Goal: Task Accomplishment & Management: Manage account settings

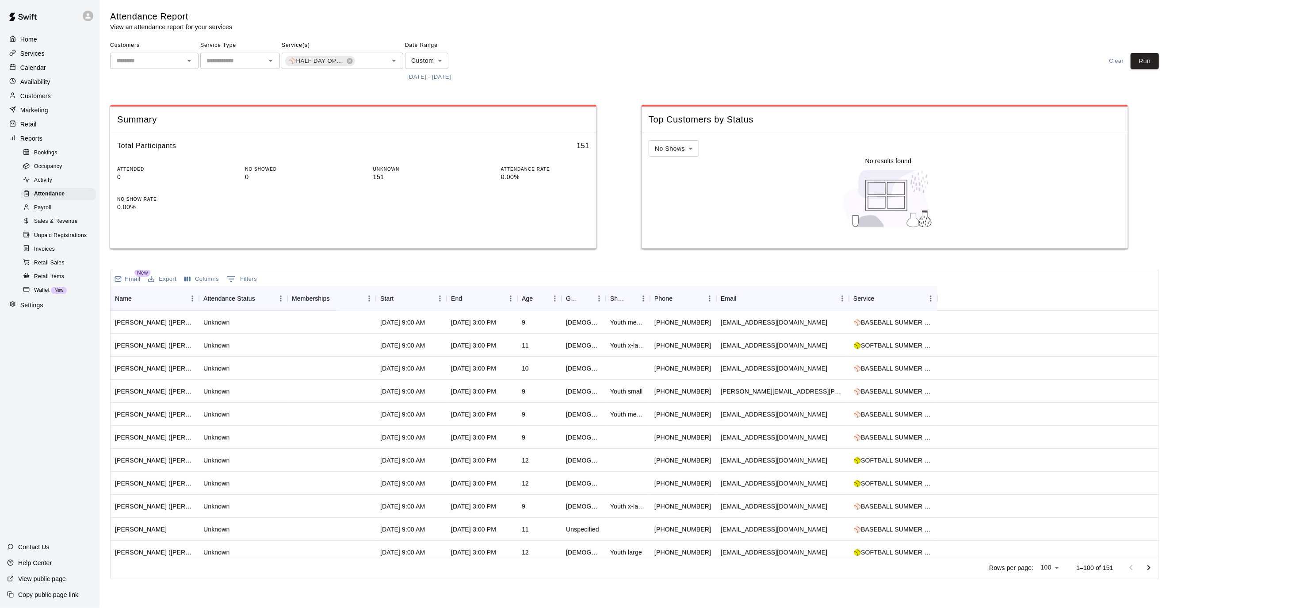
scroll to position [0, 215]
click at [28, 34] on div "Home" at bounding box center [49, 39] width 85 height 13
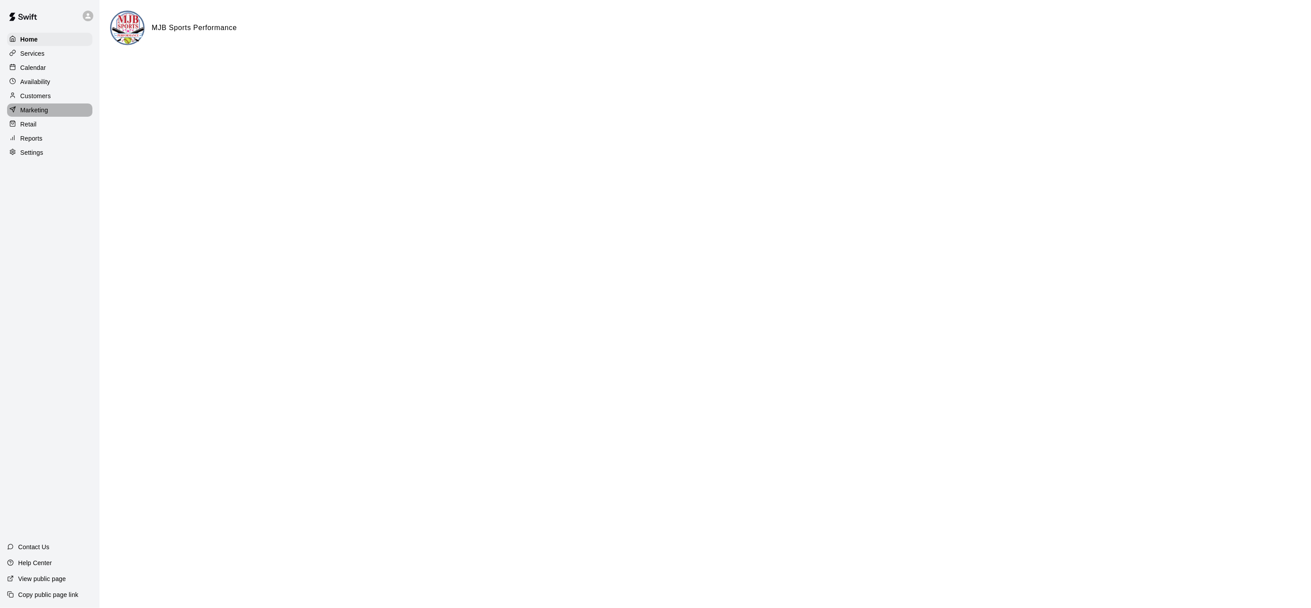
click at [40, 104] on div "Marketing" at bounding box center [49, 109] width 85 height 13
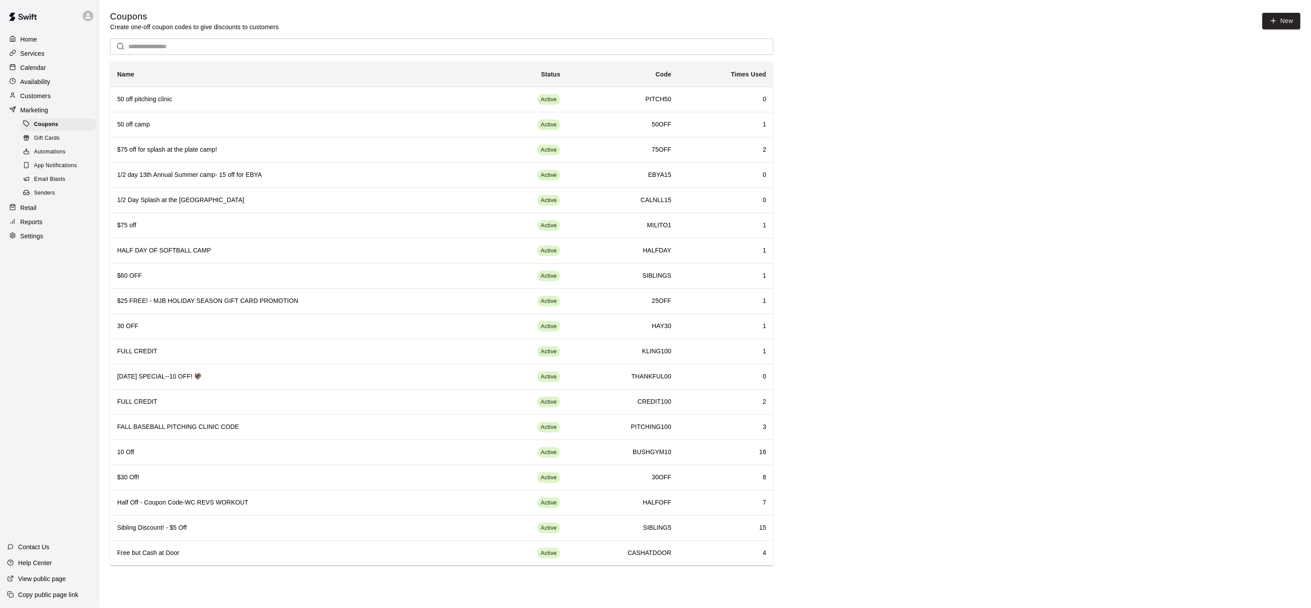
click at [29, 239] on p "Settings" at bounding box center [31, 236] width 23 height 9
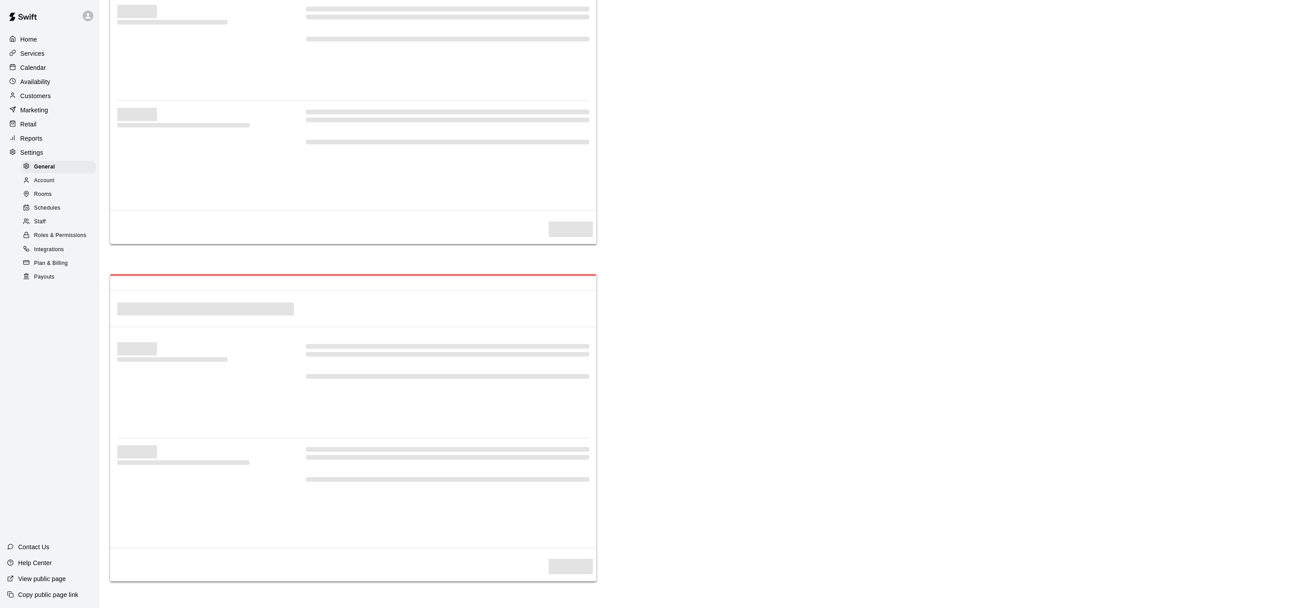
select select "**"
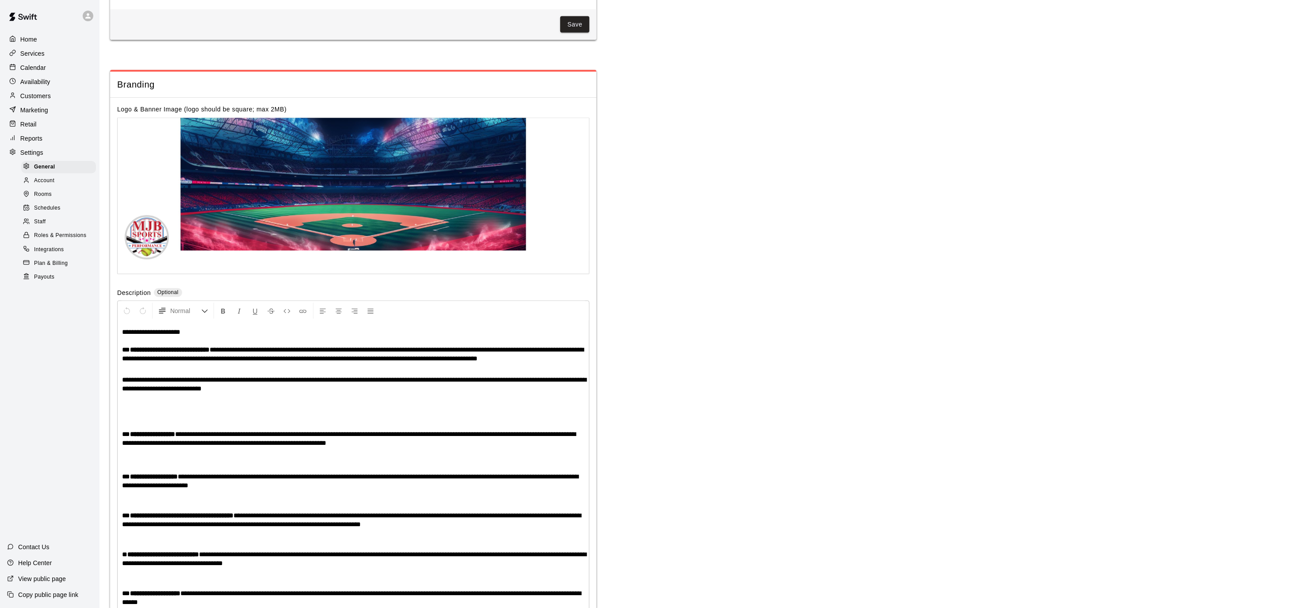
scroll to position [1651, 0]
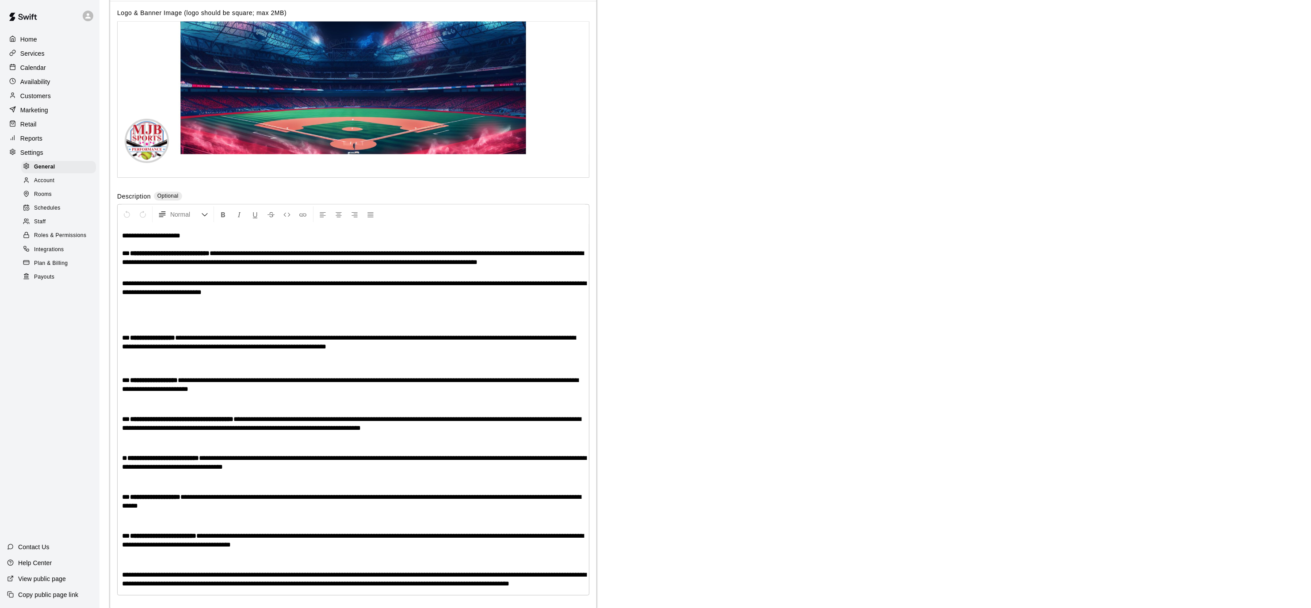
click at [49, 280] on span "Payouts" at bounding box center [44, 277] width 20 height 9
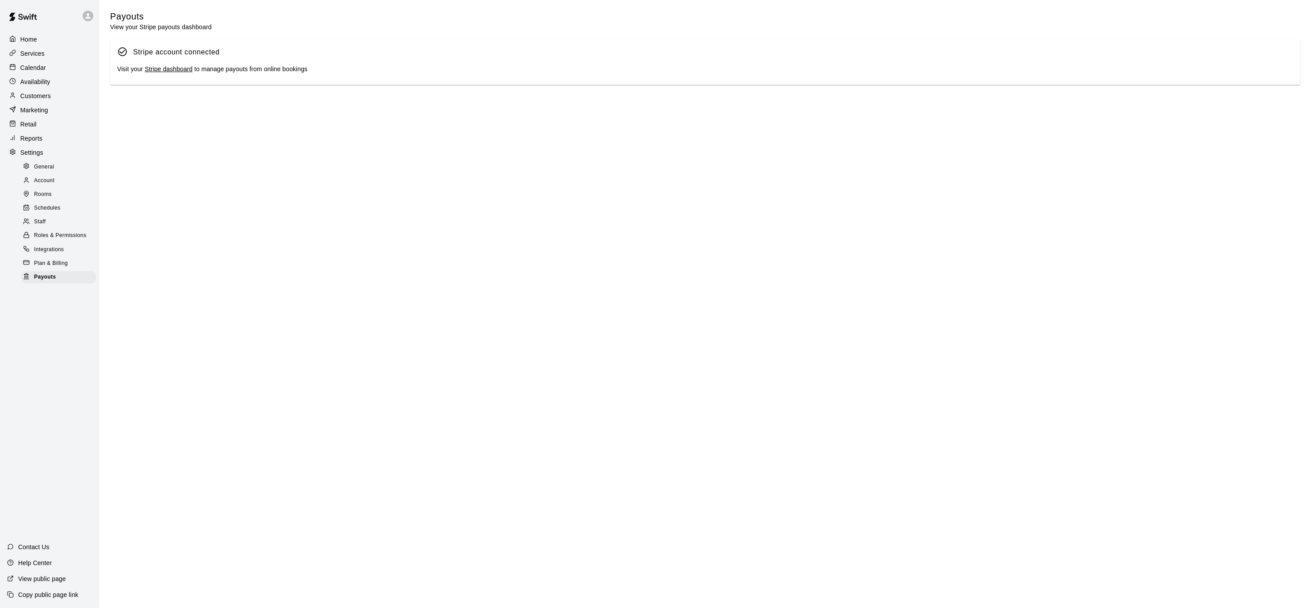
click at [174, 66] on link "Stripe dashboard" at bounding box center [169, 68] width 48 height 7
